Goal: Information Seeking & Learning: Learn about a topic

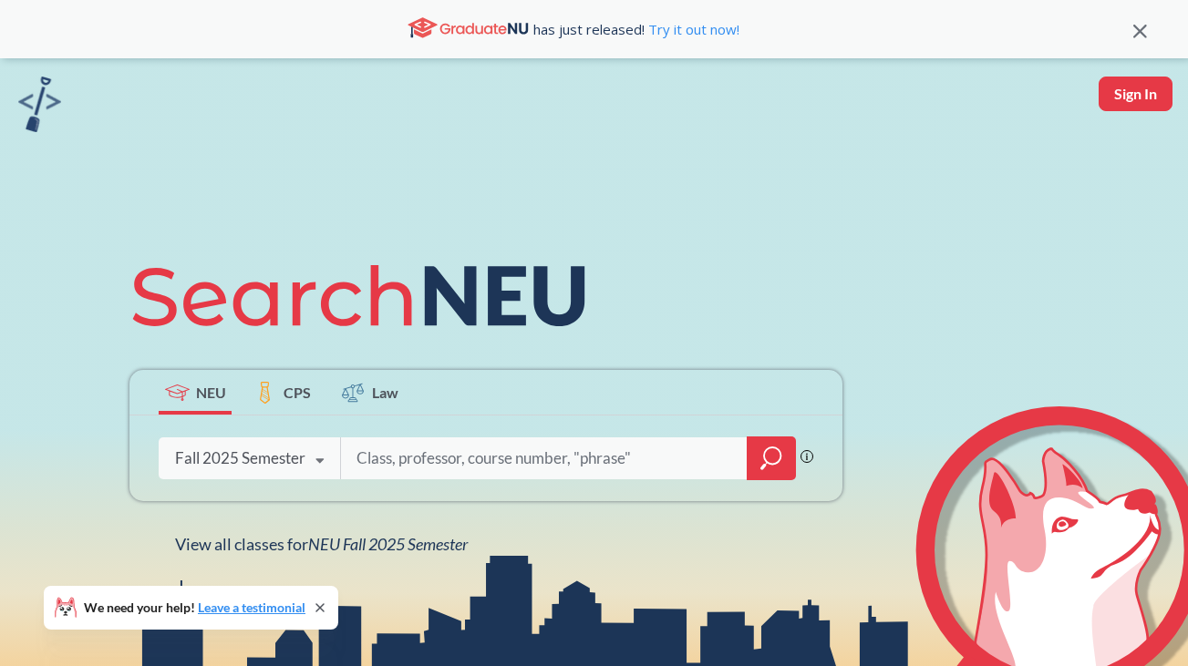
click at [415, 458] on input "search" at bounding box center [544, 458] width 379 height 38
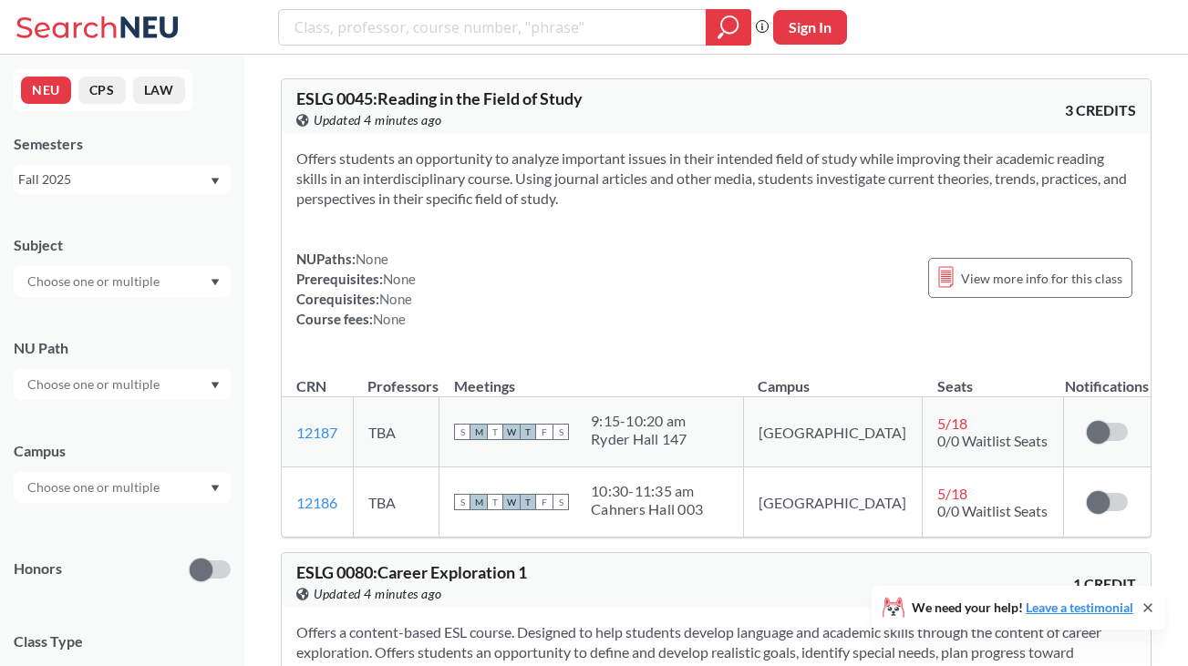
click at [170, 375] on div at bounding box center [122, 384] width 217 height 31
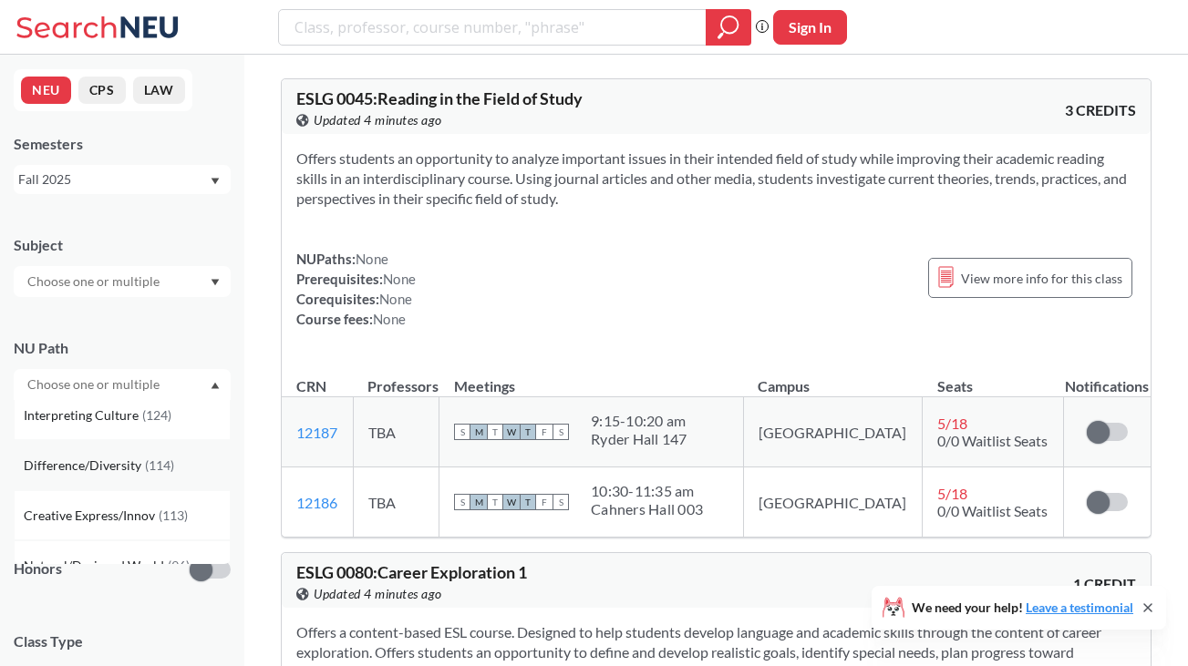
click at [149, 463] on span "( 114 )" at bounding box center [159, 465] width 29 height 15
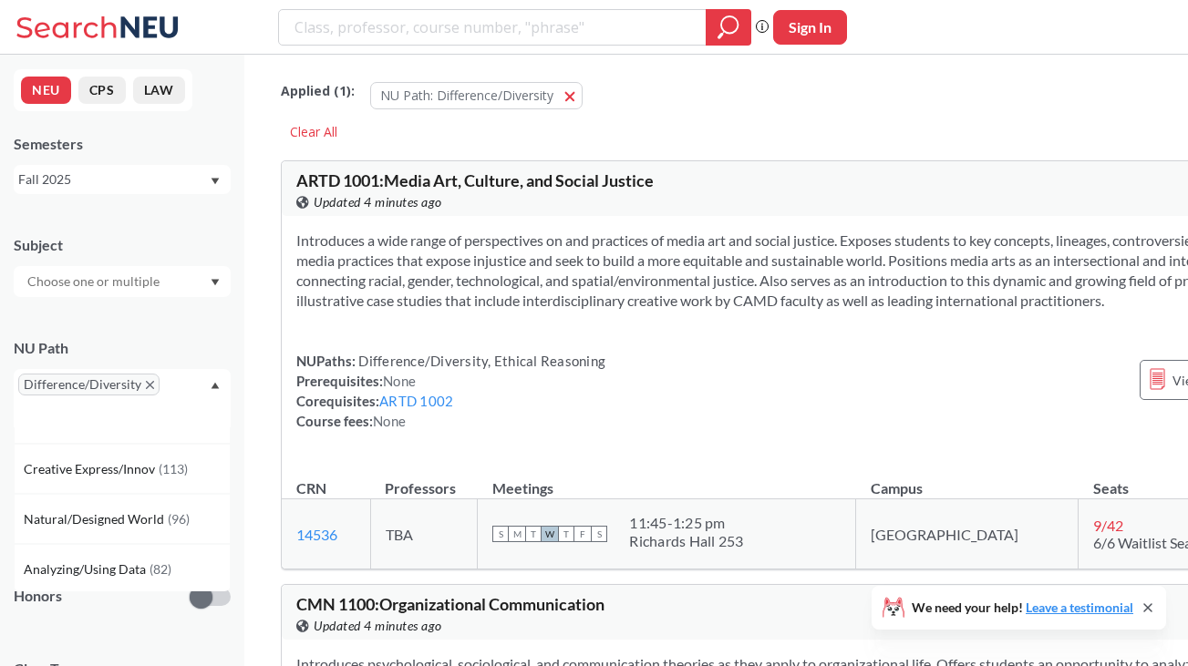
scroll to position [136, 0]
click at [170, 188] on div "Fall 2025" at bounding box center [113, 180] width 190 height 20
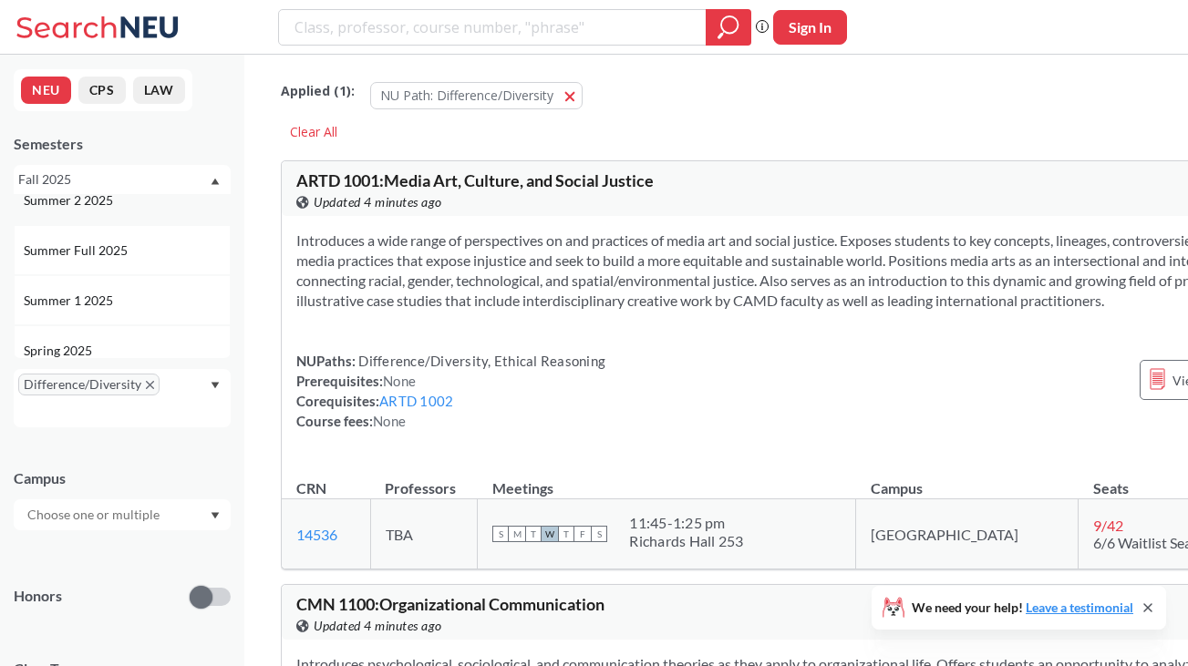
scroll to position [73, 0]
click at [125, 335] on div "Spring 2025" at bounding box center [122, 347] width 217 height 50
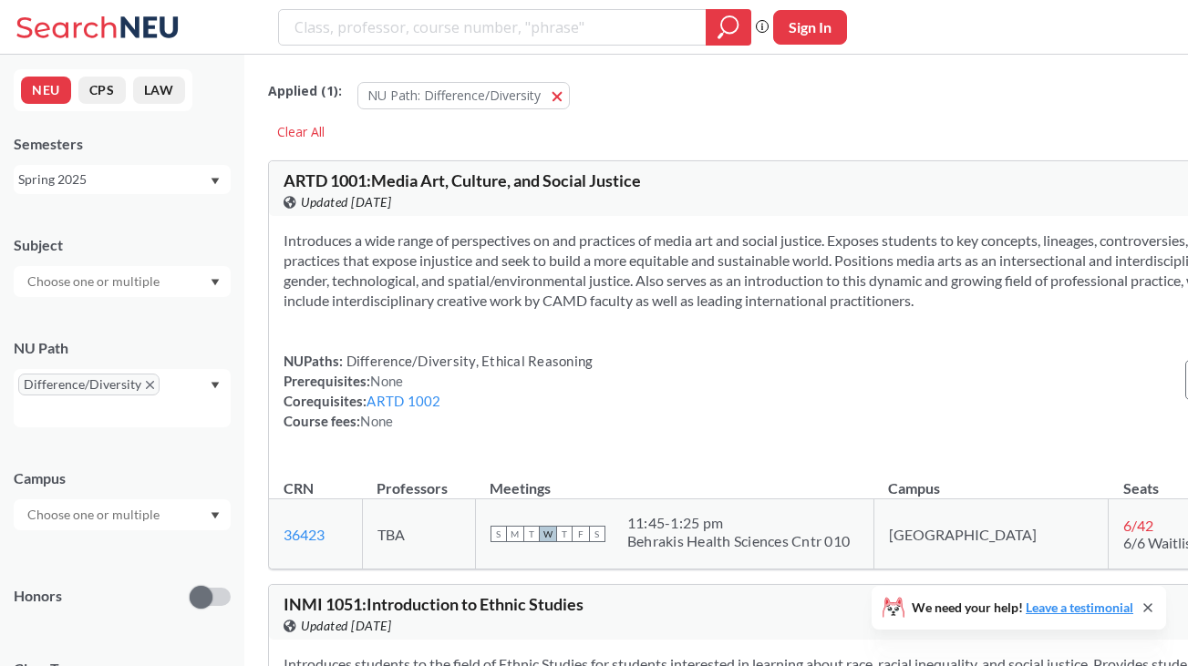
click at [161, 178] on div "Spring 2025" at bounding box center [113, 180] width 190 height 20
click at [135, 242] on div "Fall 2024" at bounding box center [127, 238] width 206 height 20
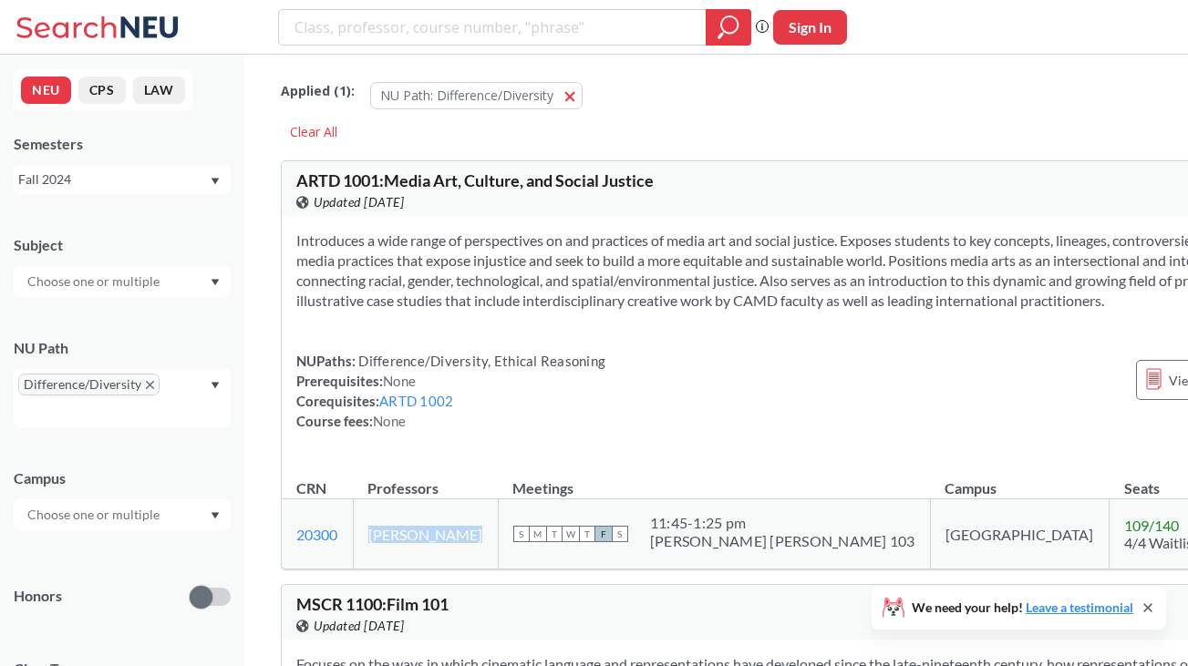
drag, startPoint x: 479, startPoint y: 557, endPoint x: 380, endPoint y: 557, distance: 99.3
click at [380, 557] on td "[PERSON_NAME]" at bounding box center [425, 534] width 145 height 70
copy td "[PERSON_NAME]"
click at [423, 409] on link "ARTD 1002" at bounding box center [416, 401] width 74 height 16
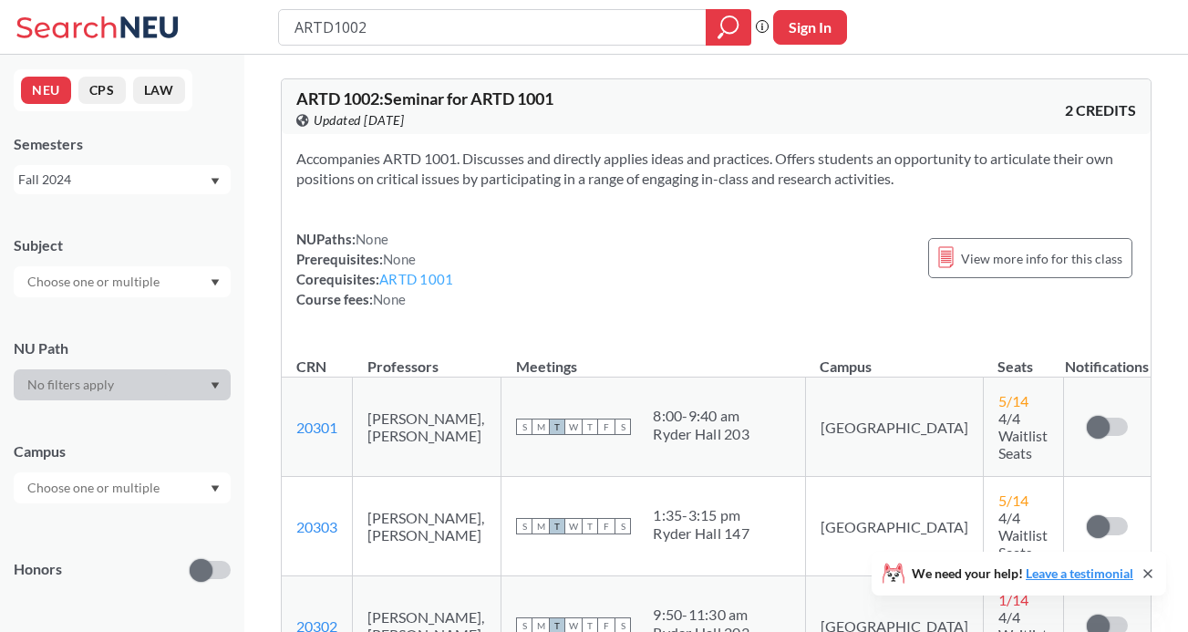
click at [410, 277] on link "ARTD 1001" at bounding box center [416, 279] width 74 height 16
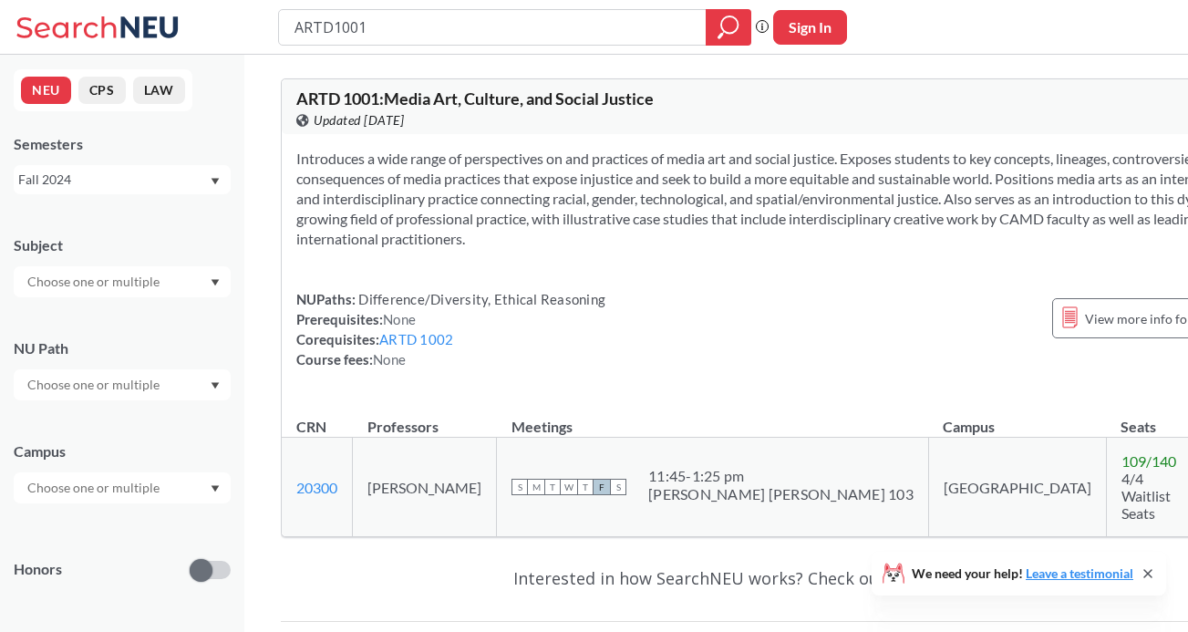
click at [185, 185] on div "Fall 2024" at bounding box center [113, 180] width 190 height 20
click at [406, 227] on section "Introduces a wide range of perspectives on and practices of media art and socia…" at bounding box center [777, 199] width 963 height 100
click at [419, 339] on link "ARTD 1002" at bounding box center [416, 339] width 74 height 16
type input "ARTD1002"
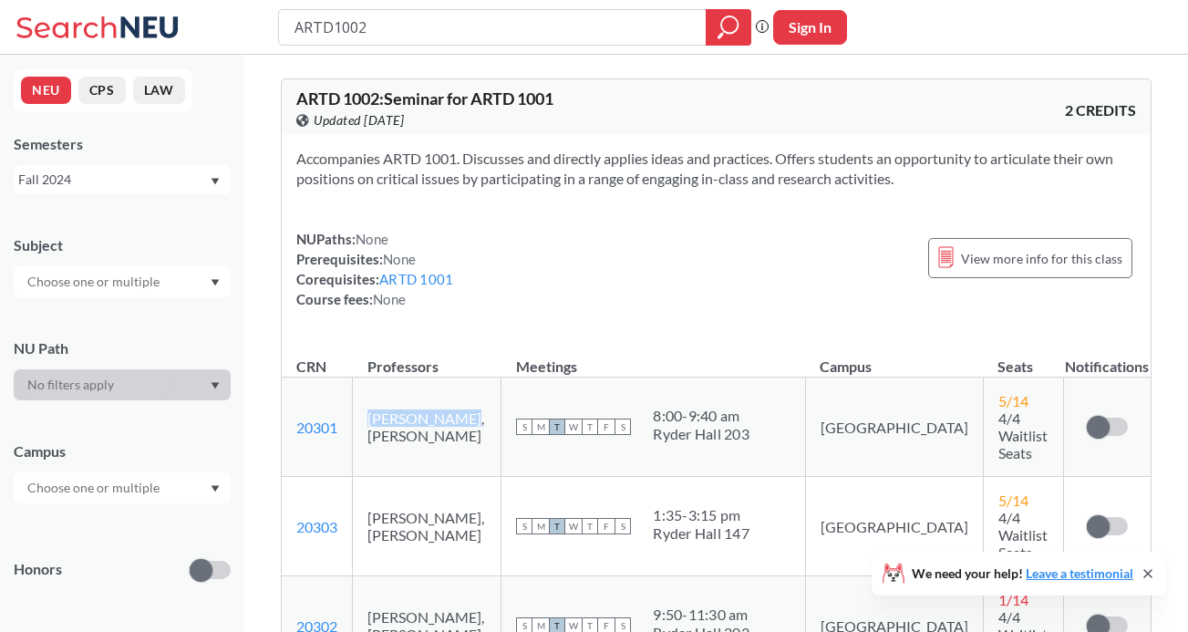
drag, startPoint x: 463, startPoint y: 411, endPoint x: 368, endPoint y: 406, distance: 94.9
click at [368, 406] on td "[PERSON_NAME], [PERSON_NAME]" at bounding box center [427, 426] width 149 height 99
drag, startPoint x: 468, startPoint y: 413, endPoint x: 356, endPoint y: 409, distance: 111.2
click at [356, 409] on td "[PERSON_NAME], [PERSON_NAME]" at bounding box center [427, 426] width 149 height 99
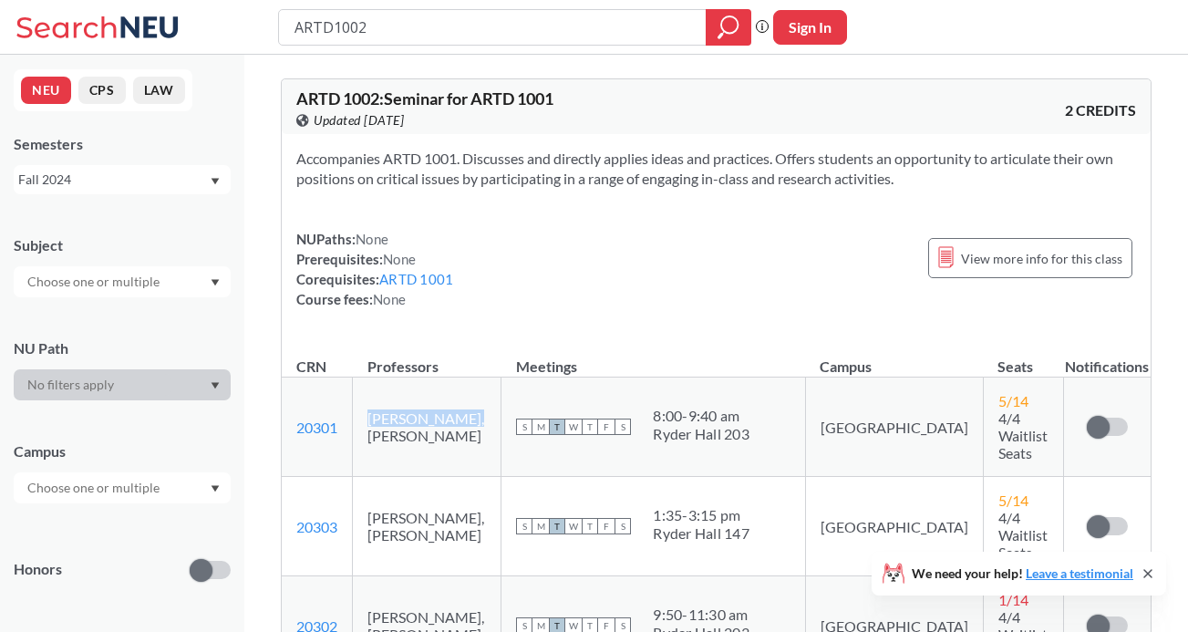
copy td "[PERSON_NAME]"
